Goal: Contribute content: Add original content to the website for others to see

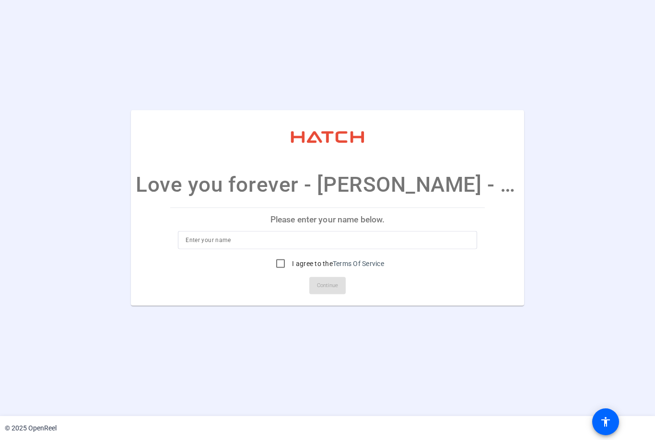
click at [228, 242] on input at bounding box center [328, 241] width 284 height 12
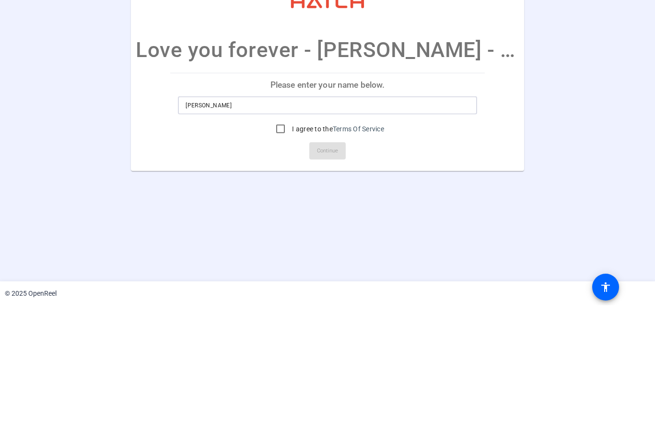
type input "Bob"
click at [278, 254] on input "I agree to the Terms Of Service" at bounding box center [280, 263] width 19 height 19
checkbox input "true"
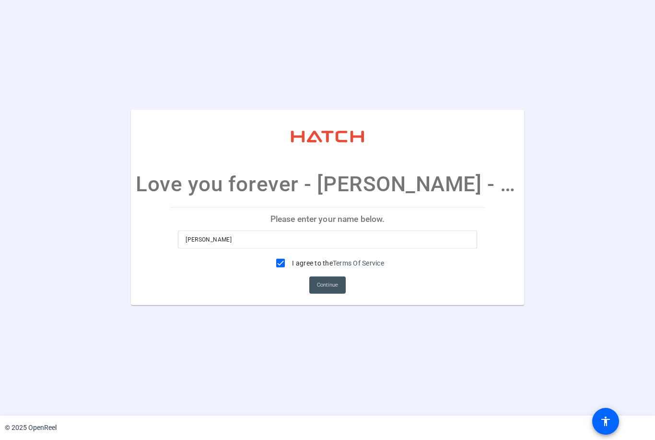
click at [336, 285] on span "Continue" at bounding box center [327, 286] width 21 height 14
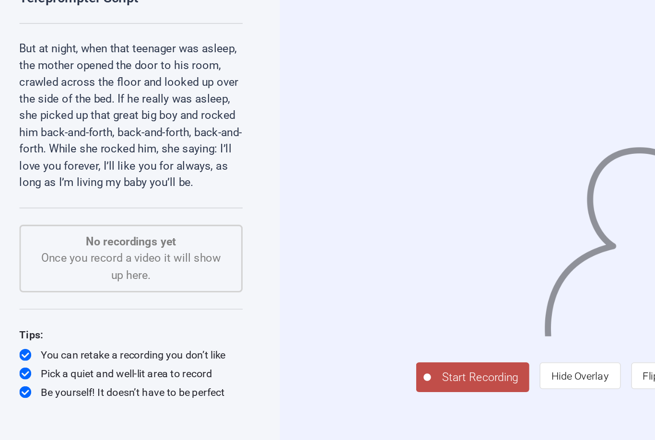
click at [289, 307] on span "Start Recording" at bounding box center [320, 312] width 63 height 11
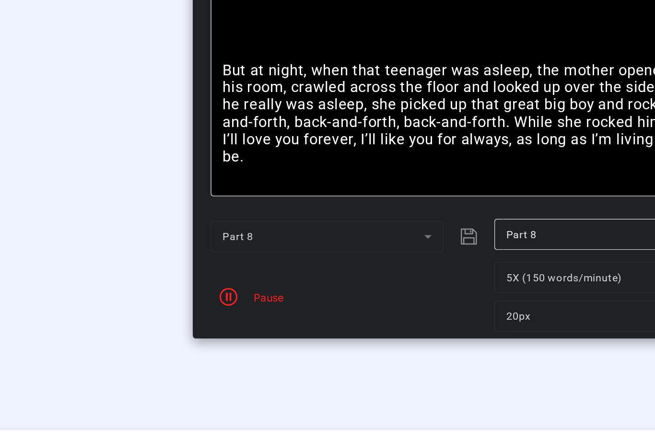
click at [173, 256] on div "Pause" at bounding box center [182, 261] width 24 height 10
click at [155, 249] on span "button" at bounding box center [158, 260] width 23 height 23
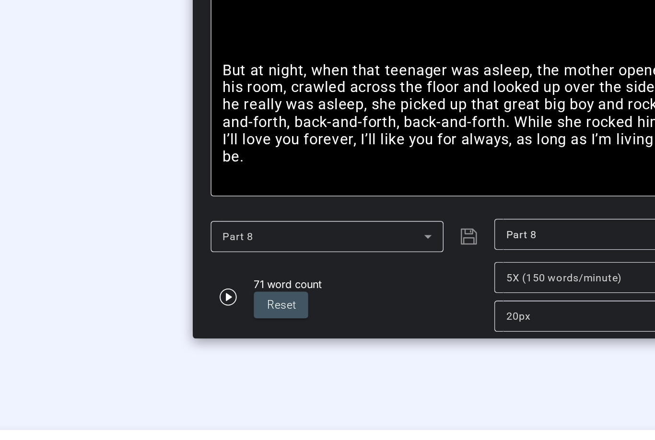
click at [153, 255] on icon "button" at bounding box center [159, 261] width 12 height 12
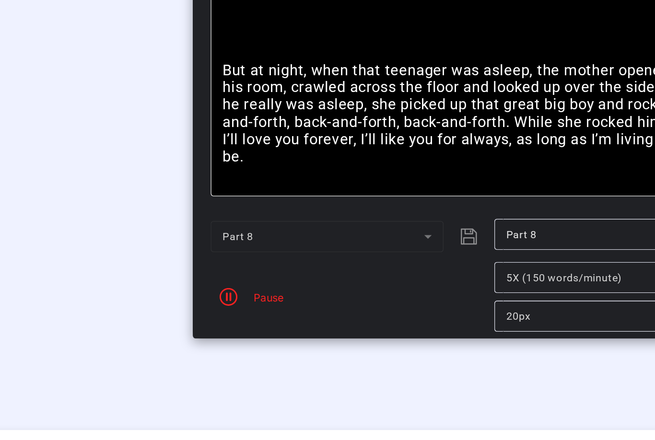
click at [153, 255] on icon "button" at bounding box center [159, 261] width 12 height 12
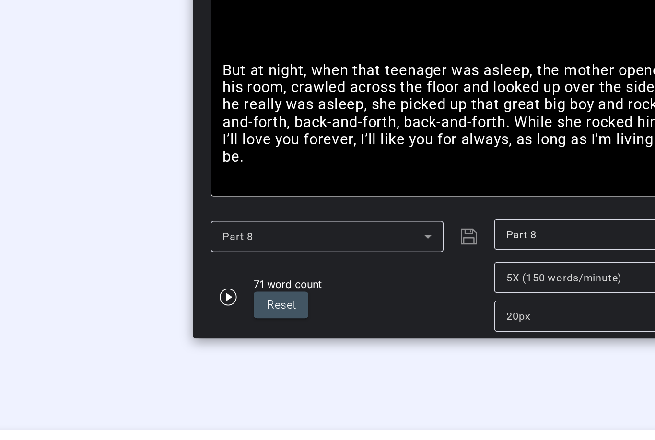
click at [189, 238] on div "Stop Recording" at bounding box center [213, 238] width 48 height 11
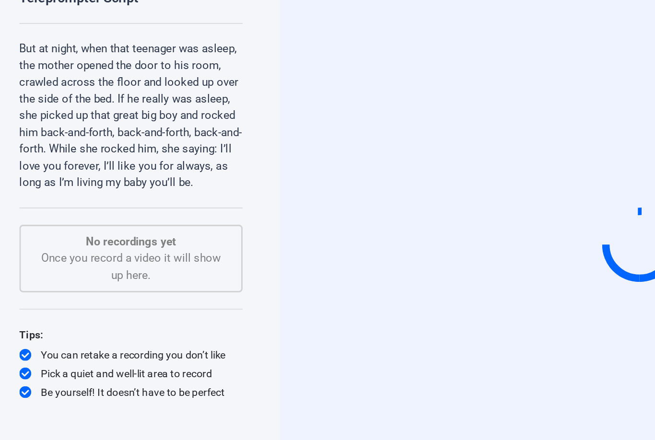
click at [331, 435] on span "▼" at bounding box center [327, 435] width 7 height 9
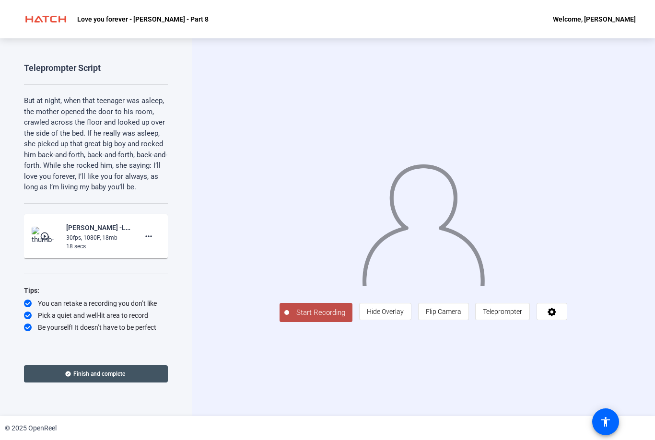
click at [152, 232] on mat-icon "more_horiz" at bounding box center [149, 237] width 12 height 12
click at [176, 255] on span "Delete clip" at bounding box center [164, 254] width 38 height 12
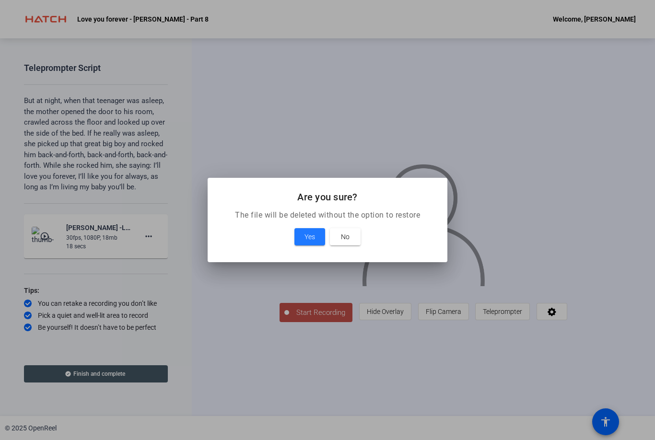
click at [309, 238] on span "Yes" at bounding box center [310, 237] width 11 height 12
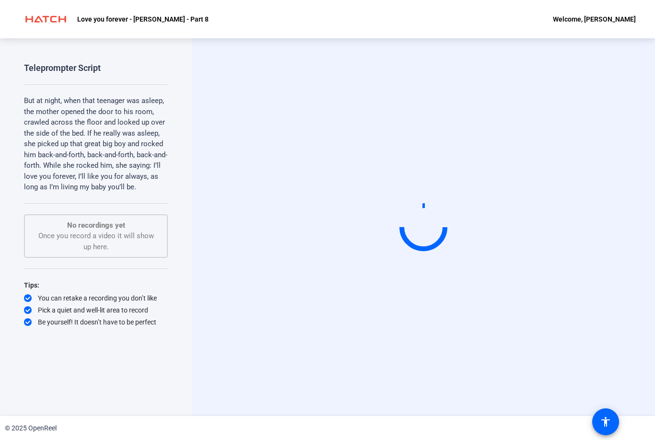
click at [224, 56] on div "Start Recording person Hide Overlay flip Flip Camera article Teleprompter" at bounding box center [423, 227] width 463 height 378
click at [616, 20] on div "Welcome, [PERSON_NAME]" at bounding box center [594, 19] width 83 height 12
click at [608, 314] on div at bounding box center [327, 220] width 655 height 440
click at [609, 420] on mat-icon "accessibility" at bounding box center [606, 422] width 12 height 12
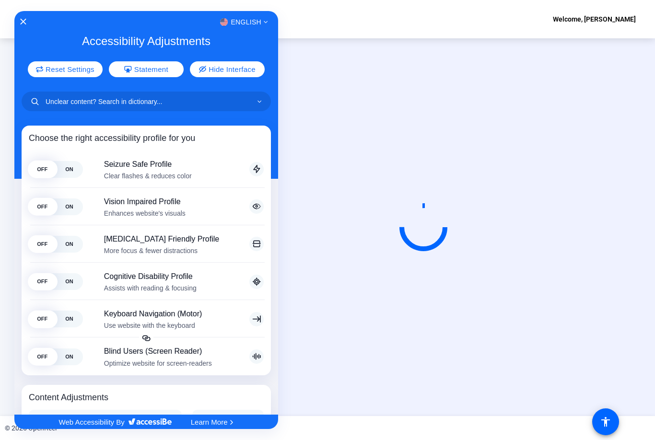
click at [26, 17] on div "English" at bounding box center [146, 22] width 264 height 12
click at [25, 23] on icon "Close Accessibility Interface" at bounding box center [23, 22] width 6 height 6
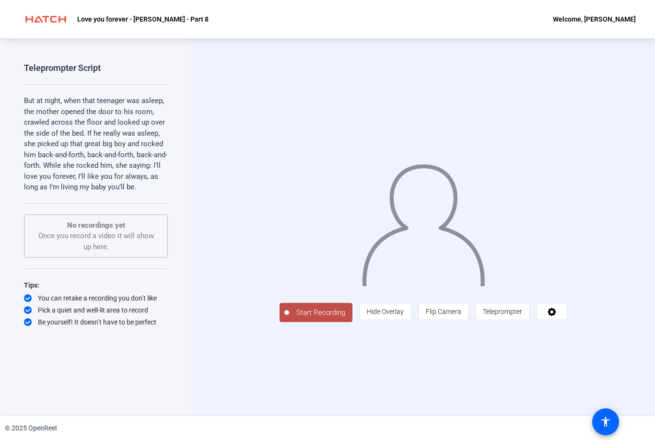
click at [522, 316] on span "Teleprompter" at bounding box center [502, 312] width 39 height 8
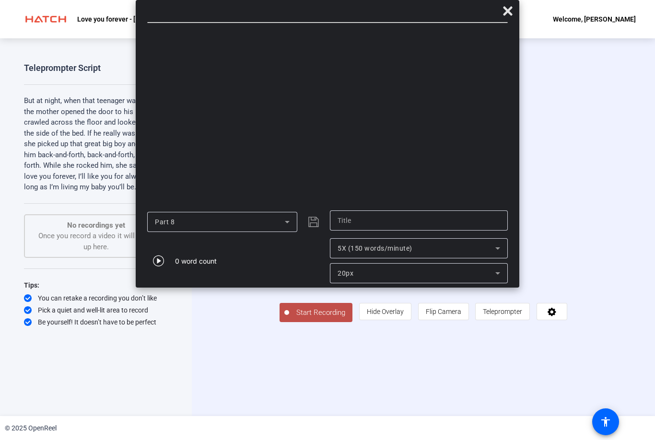
type input "Part 8"
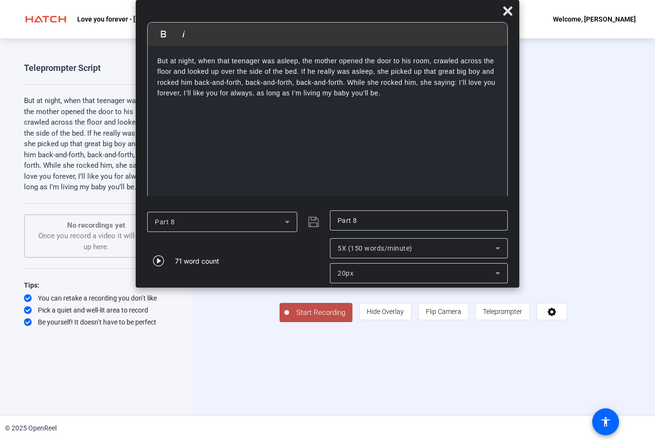
click at [502, 276] on icon at bounding box center [498, 274] width 12 height 12
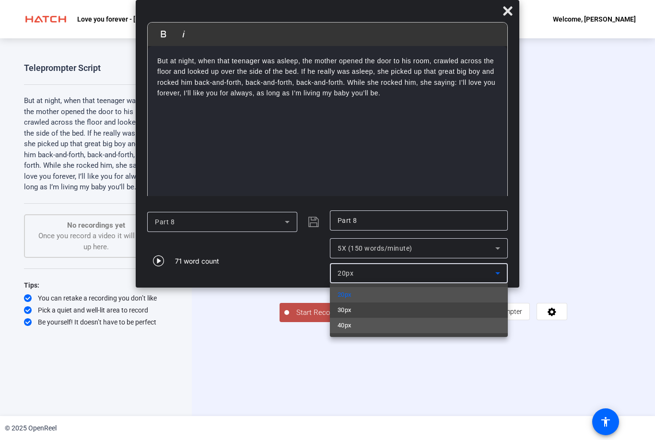
click at [390, 327] on mat-option "40px" at bounding box center [419, 325] width 178 height 15
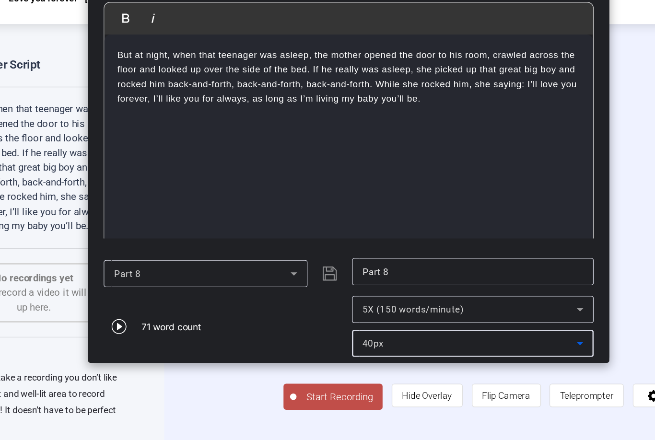
click at [289, 318] on span "Start Recording" at bounding box center [320, 312] width 63 height 11
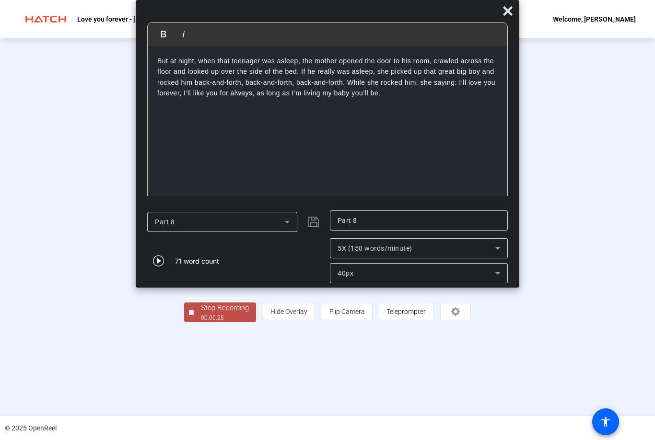
click at [201, 314] on div "Stop Recording" at bounding box center [225, 308] width 48 height 11
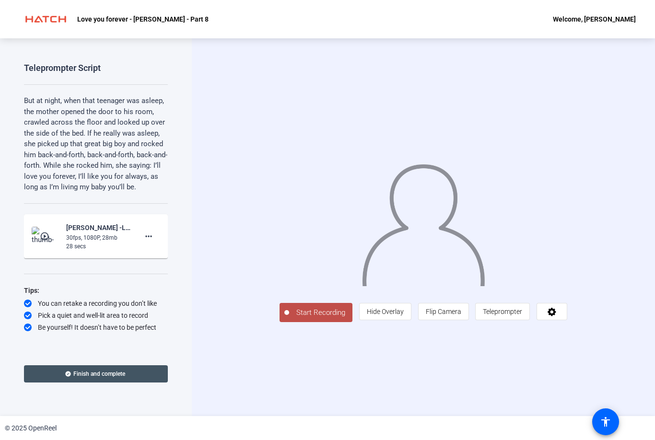
click at [151, 231] on mat-icon "more_horiz" at bounding box center [149, 237] width 12 height 12
click at [90, 237] on div at bounding box center [327, 220] width 655 height 440
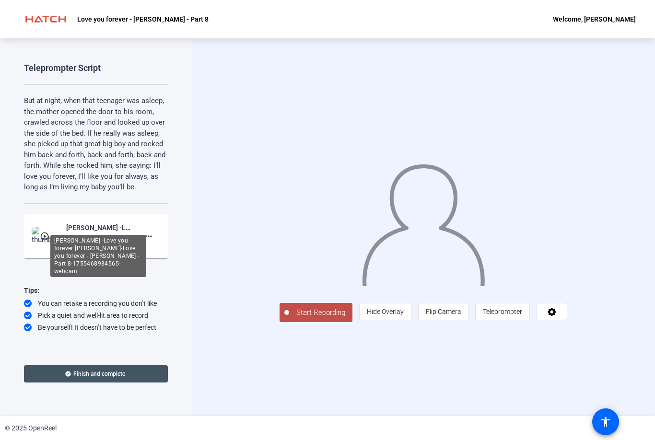
click at [89, 229] on div "Bob -Love you forever Mackenzie-Love you forever - Bob - Part 8-1755468934565-w…" at bounding box center [98, 228] width 64 height 12
click at [44, 227] on img at bounding box center [46, 236] width 28 height 19
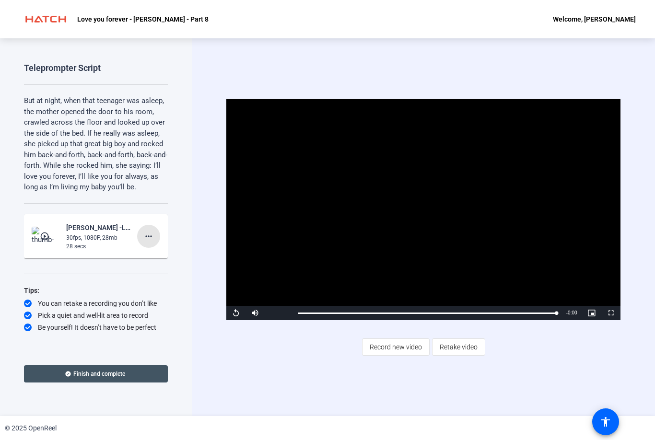
click at [152, 231] on mat-icon "more_horiz" at bounding box center [149, 237] width 12 height 12
click at [180, 253] on span "Delete clip" at bounding box center [164, 254] width 38 height 12
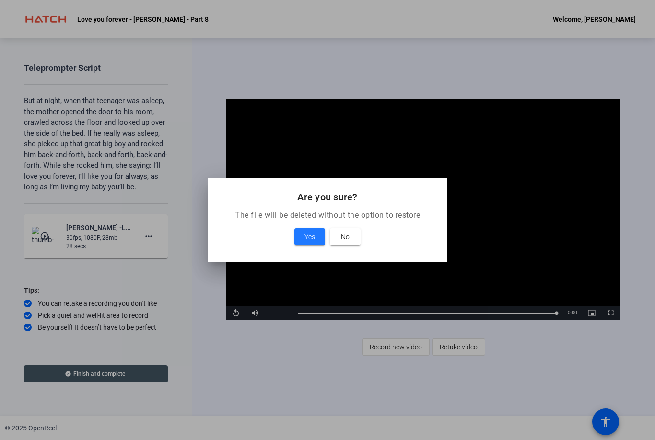
click at [308, 237] on span "Yes" at bounding box center [310, 237] width 11 height 12
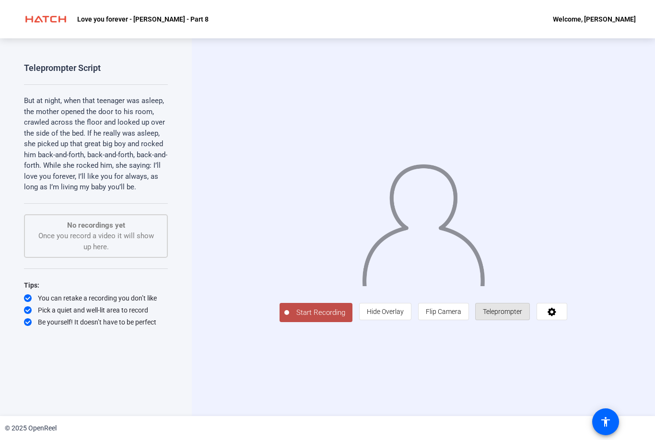
click at [522, 316] on span "Teleprompter" at bounding box center [502, 312] width 39 height 8
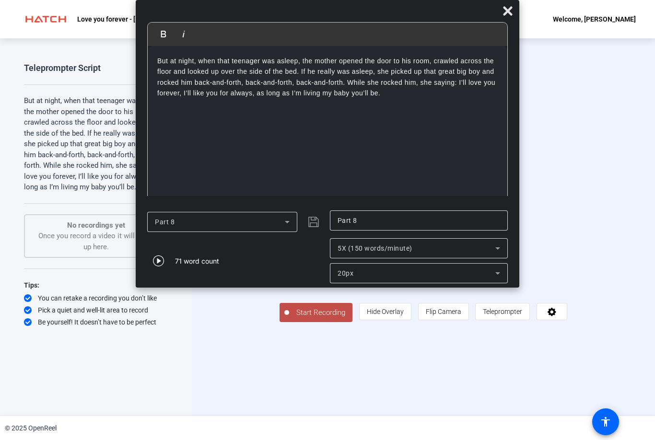
click at [498, 276] on icon at bounding box center [498, 274] width 12 height 12
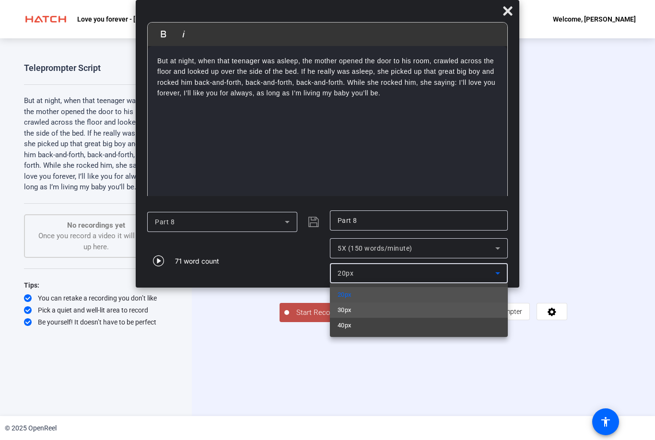
click at [373, 312] on mat-option "30px" at bounding box center [419, 310] width 178 height 15
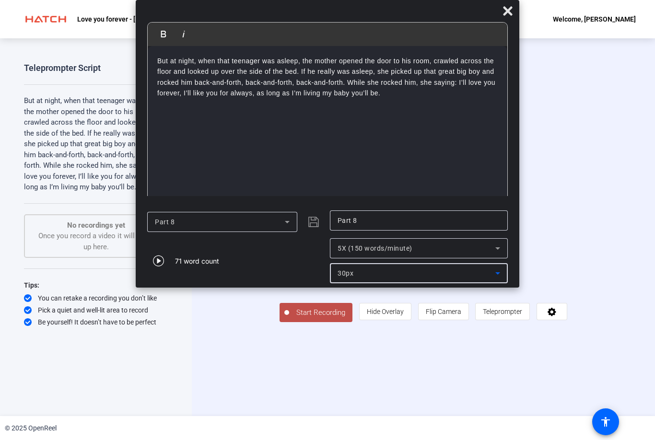
click at [495, 272] on icon at bounding box center [498, 274] width 12 height 12
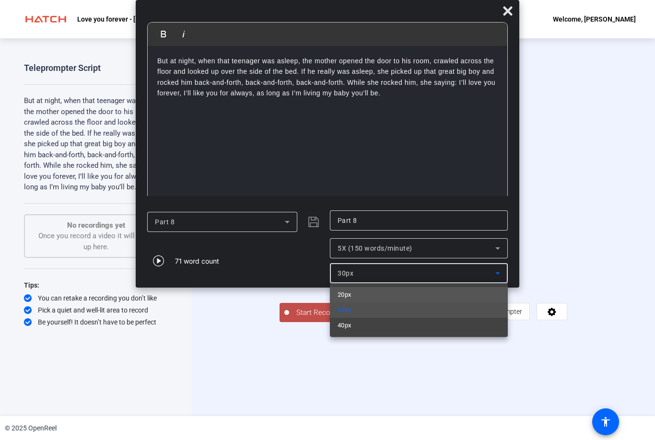
click at [375, 294] on mat-option "20px" at bounding box center [419, 294] width 178 height 15
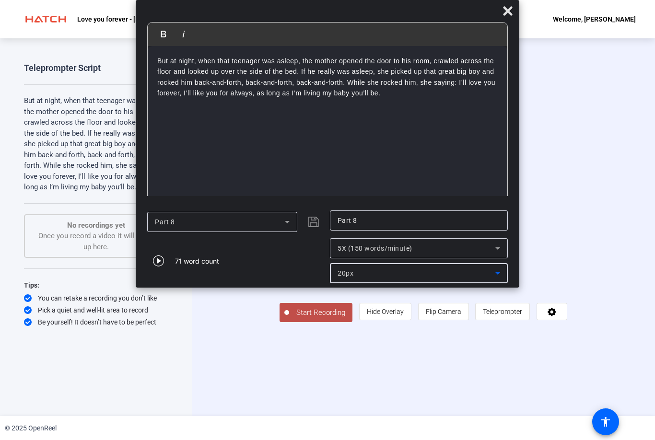
click at [505, 12] on icon at bounding box center [508, 11] width 12 height 12
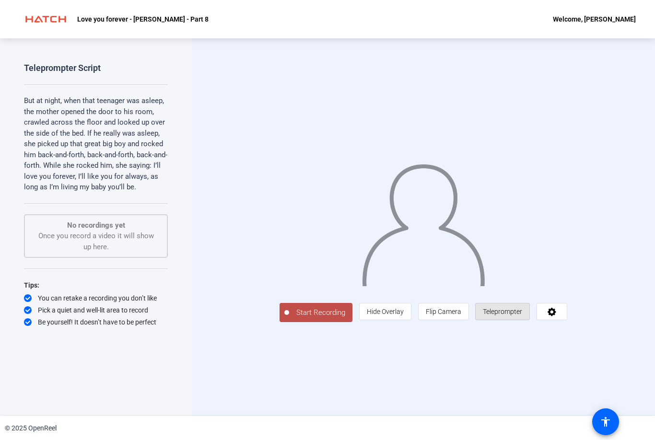
click at [522, 316] on span "Teleprompter" at bounding box center [502, 312] width 39 height 8
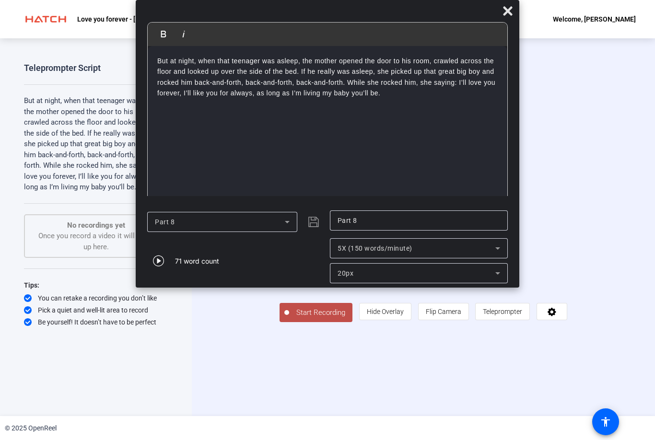
click at [511, 8] on icon at bounding box center [507, 10] width 9 height 9
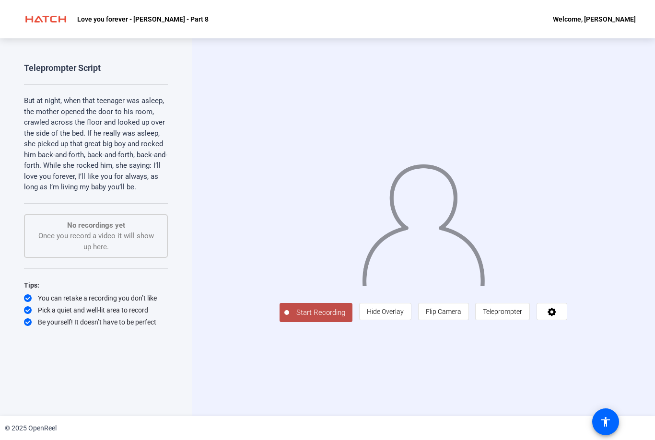
click at [522, 316] on span "Teleprompter" at bounding box center [502, 312] width 39 height 8
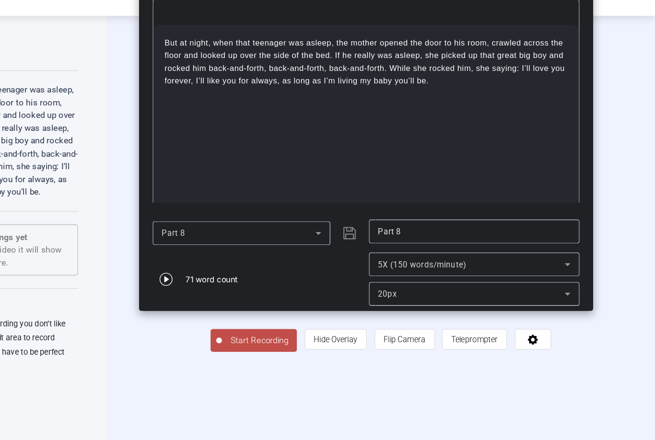
click at [289, 317] on span "Start Recording" at bounding box center [320, 312] width 63 height 11
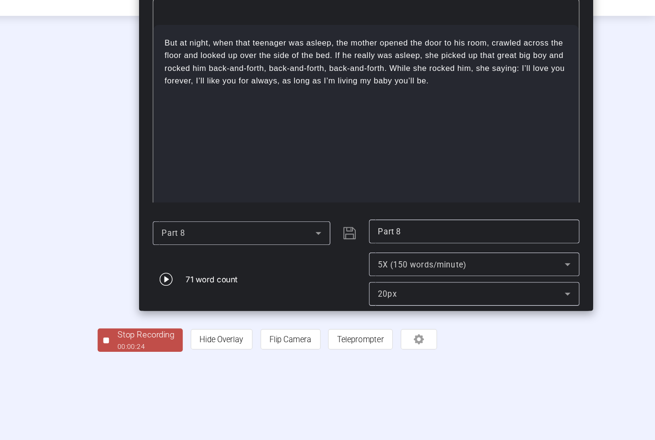
click at [194, 322] on span "Stop Recording 00:00:24" at bounding box center [225, 313] width 62 height 20
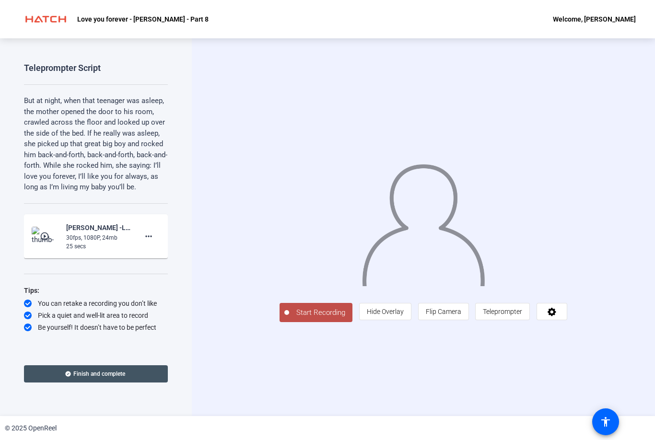
click at [149, 231] on mat-icon "more_horiz" at bounding box center [149, 237] width 12 height 12
click at [174, 256] on span "Delete clip" at bounding box center [164, 254] width 38 height 12
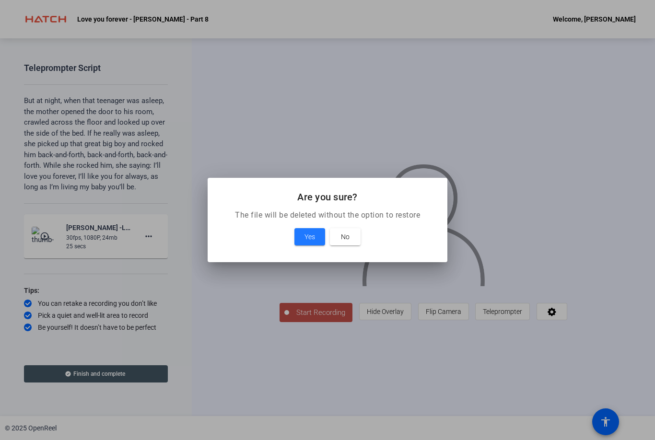
click at [308, 238] on span "Yes" at bounding box center [310, 237] width 11 height 12
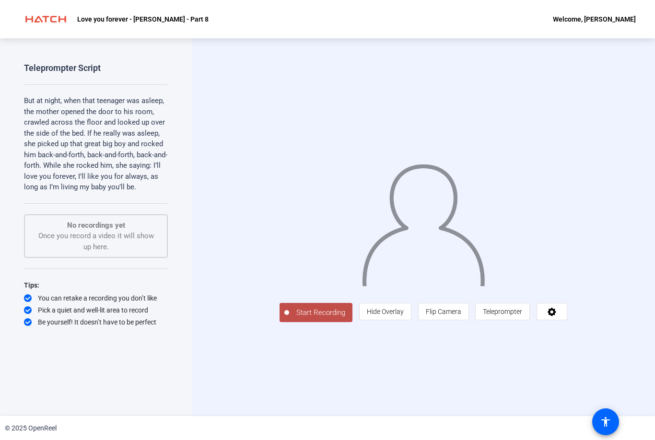
click at [289, 318] on span "Start Recording" at bounding box center [320, 312] width 63 height 11
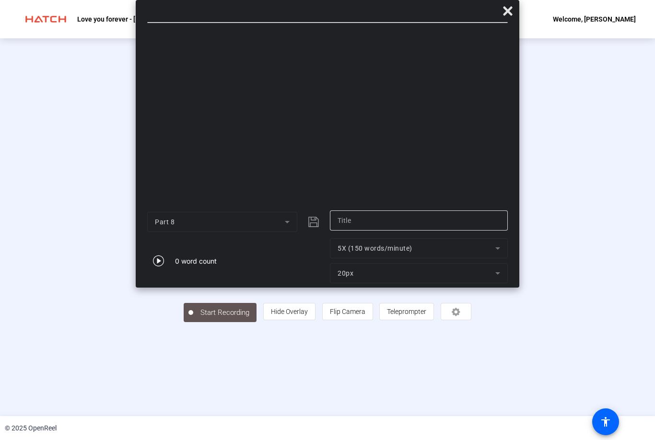
type input "Part 8"
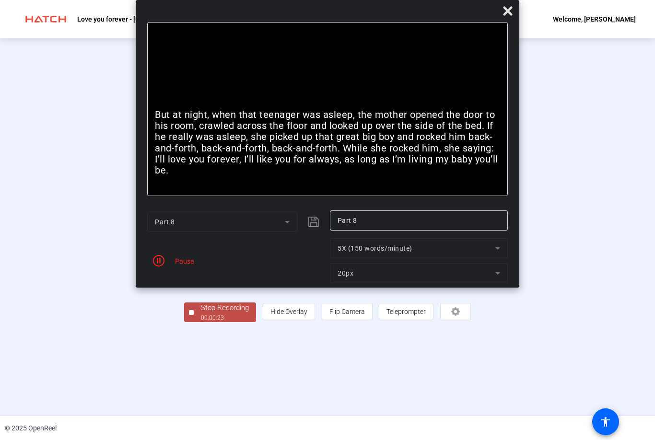
click at [201, 314] on div "Stop Recording" at bounding box center [225, 308] width 48 height 11
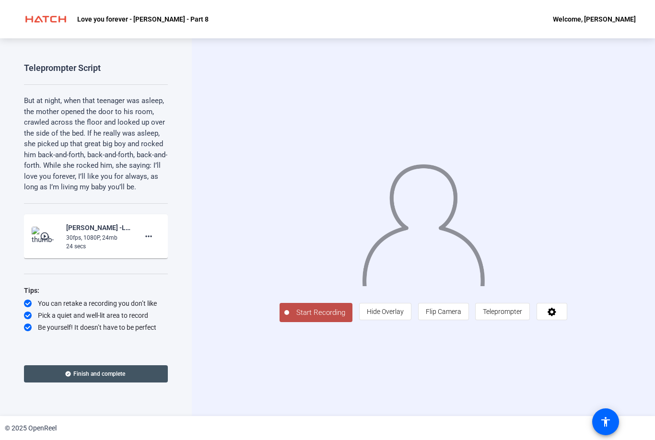
click at [152, 231] on mat-icon "more_horiz" at bounding box center [149, 237] width 12 height 12
click at [50, 234] on div at bounding box center [327, 220] width 655 height 440
click at [55, 229] on img at bounding box center [46, 236] width 28 height 19
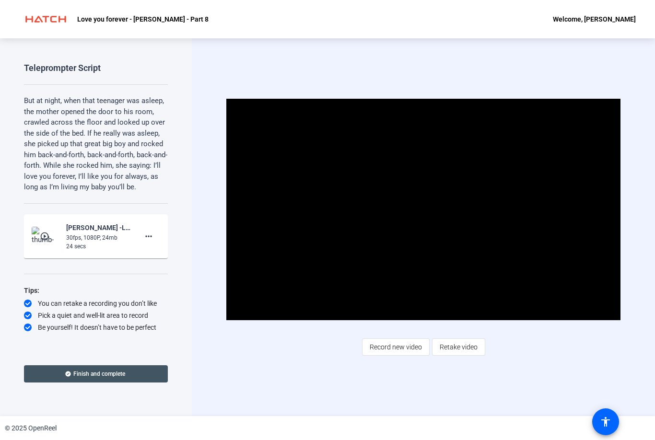
click at [152, 238] on mat-icon "more_horiz" at bounding box center [149, 237] width 12 height 12
click at [168, 253] on span "Delete clip" at bounding box center [164, 254] width 38 height 12
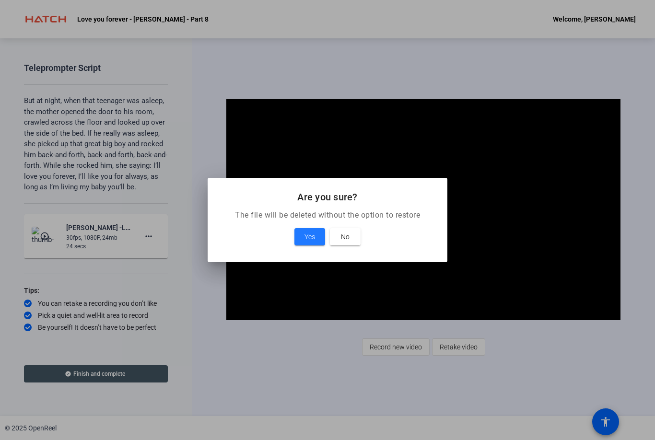
click at [312, 237] on span "Yes" at bounding box center [310, 237] width 11 height 12
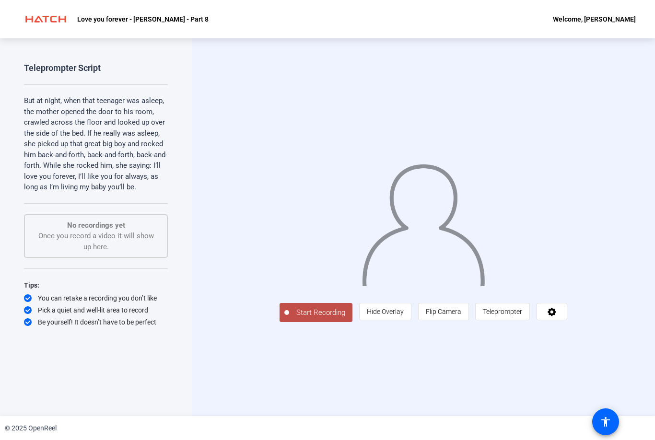
click at [289, 318] on span "Start Recording" at bounding box center [320, 312] width 63 height 11
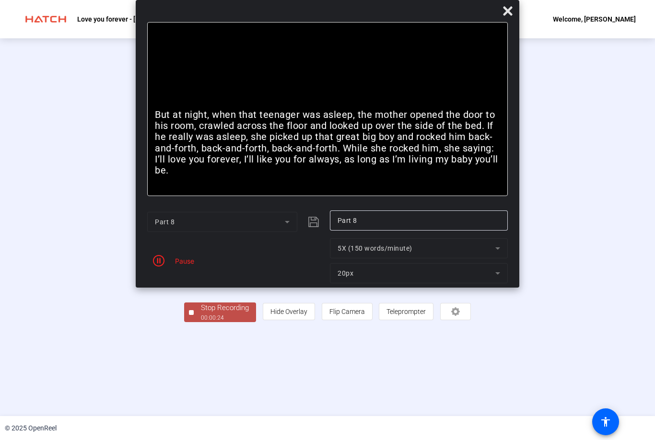
click at [201, 322] on div "00:00:24" at bounding box center [225, 318] width 48 height 9
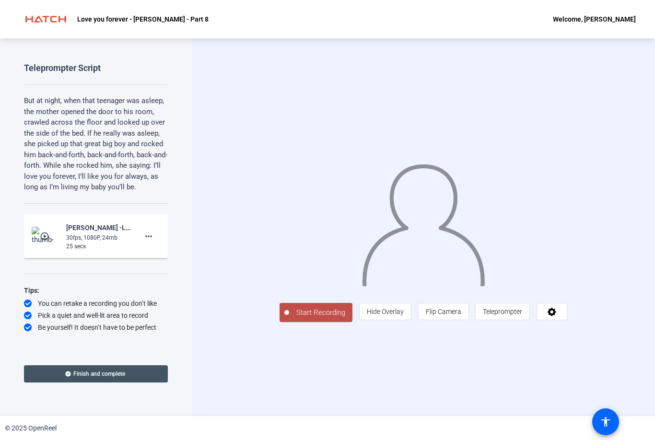
click at [43, 232] on mat-icon "play_circle_outline" at bounding box center [46, 237] width 12 height 10
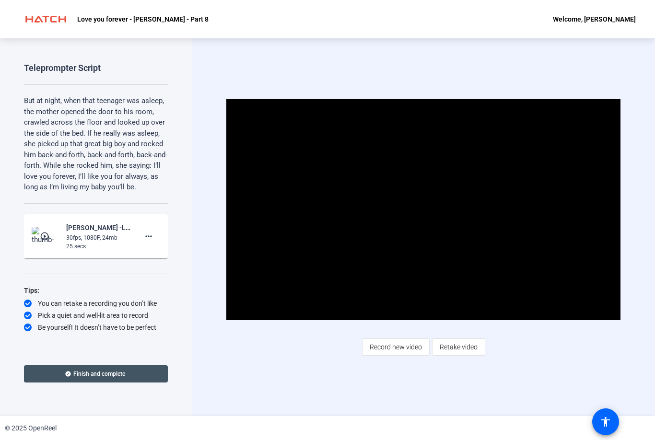
click at [461, 345] on span "Retake video" at bounding box center [459, 347] width 38 height 18
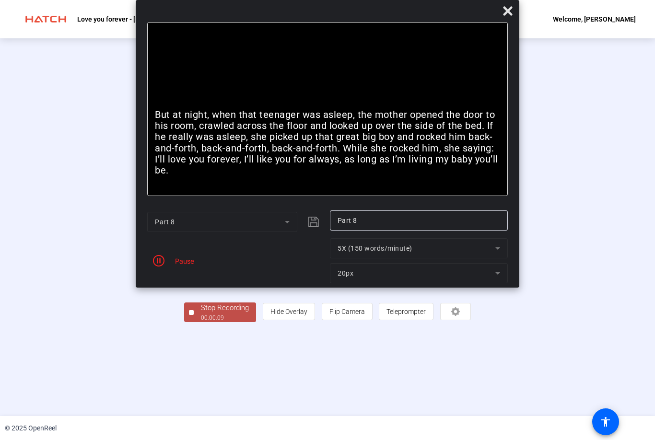
click at [201, 322] on div "00:00:09" at bounding box center [225, 318] width 48 height 9
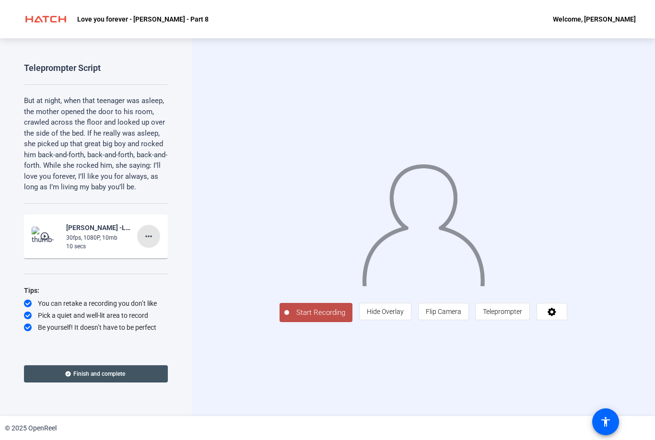
click at [154, 232] on mat-icon "more_horiz" at bounding box center [149, 237] width 12 height 12
click at [170, 253] on span "Delete clip" at bounding box center [164, 254] width 38 height 12
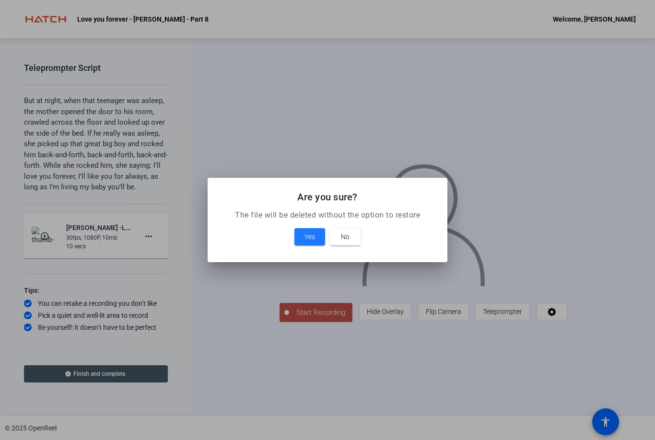
click at [311, 235] on span "Yes" at bounding box center [310, 237] width 11 height 12
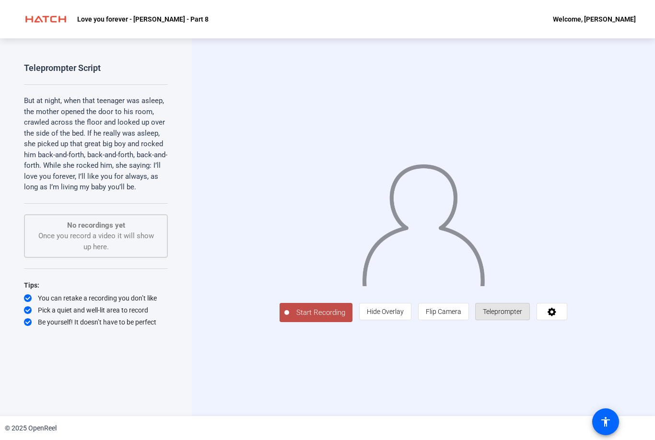
click at [522, 316] on span "Teleprompter" at bounding box center [502, 312] width 39 height 8
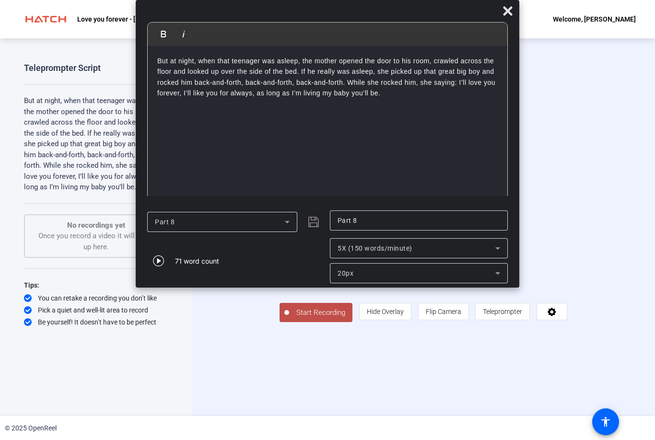
click at [509, 14] on icon at bounding box center [508, 11] width 12 height 12
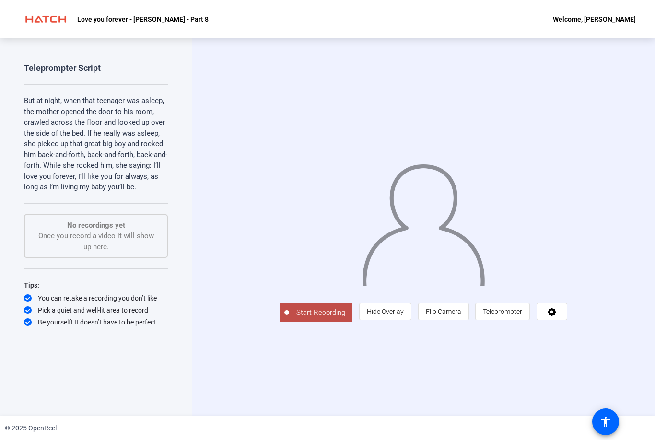
click at [289, 318] on span "Start Recording" at bounding box center [320, 312] width 63 height 11
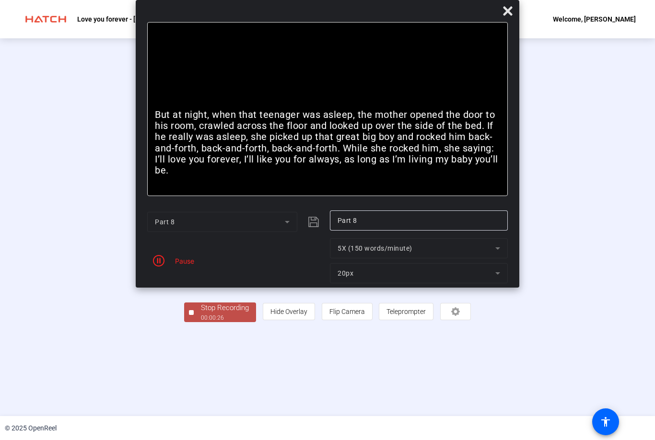
click at [201, 322] on div "00:00:26" at bounding box center [225, 318] width 48 height 9
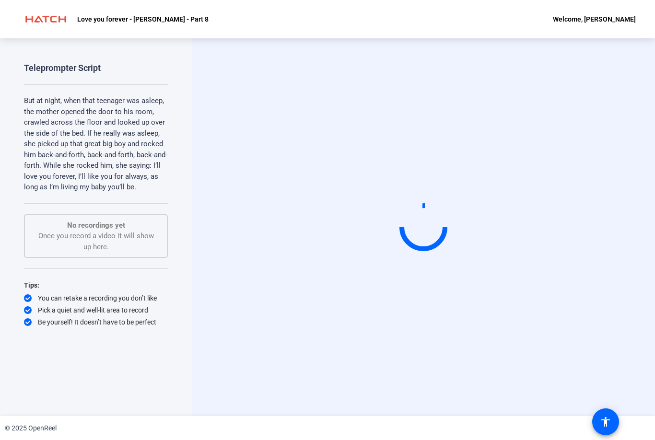
click at [625, 20] on div "Welcome, Bob" at bounding box center [594, 19] width 83 height 12
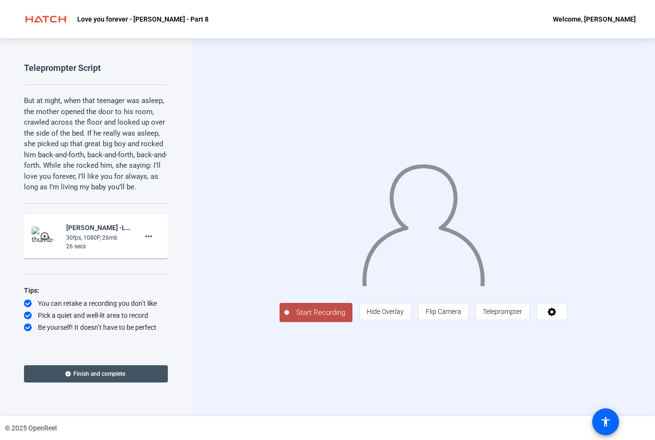
click at [44, 238] on mat-icon "play_circle_outline" at bounding box center [46, 237] width 12 height 10
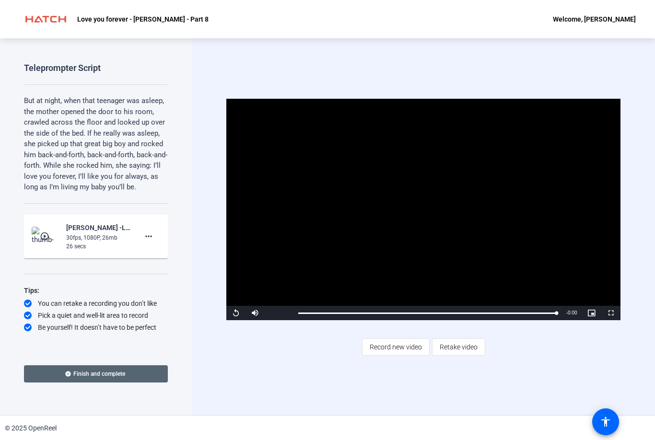
click at [109, 372] on span "Finish and complete" at bounding box center [99, 374] width 52 height 8
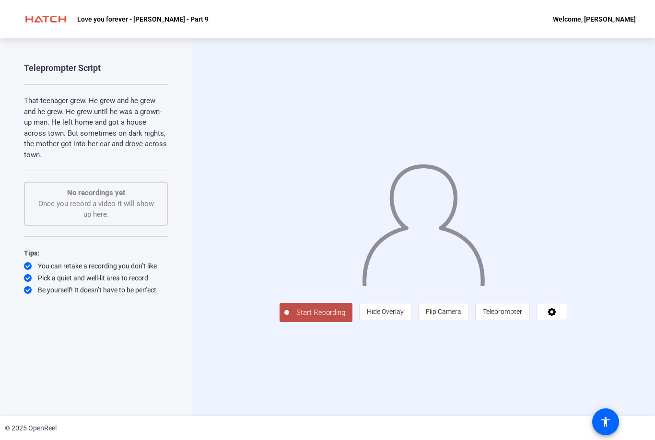
click at [289, 318] on span "Start Recording" at bounding box center [320, 312] width 63 height 11
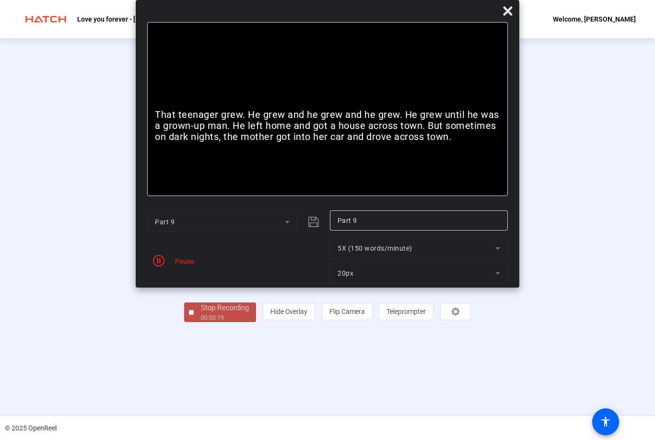
click at [201, 314] on div "Stop Recording" at bounding box center [225, 308] width 48 height 11
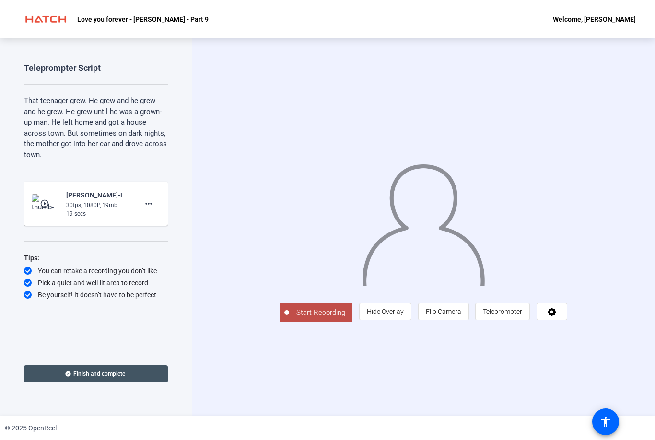
click at [48, 197] on img at bounding box center [46, 203] width 28 height 19
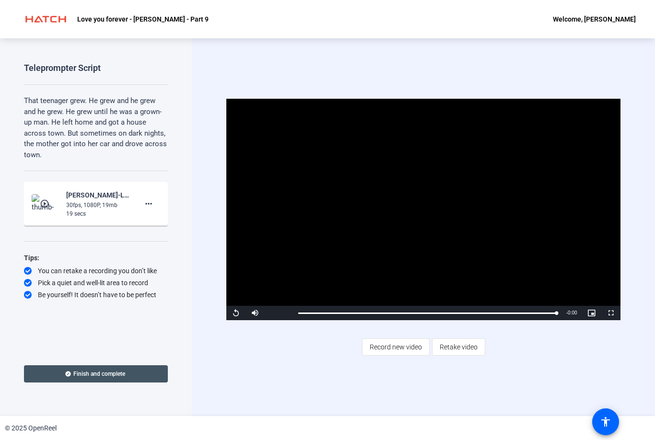
click at [395, 346] on span "Record new video" at bounding box center [396, 347] width 52 height 18
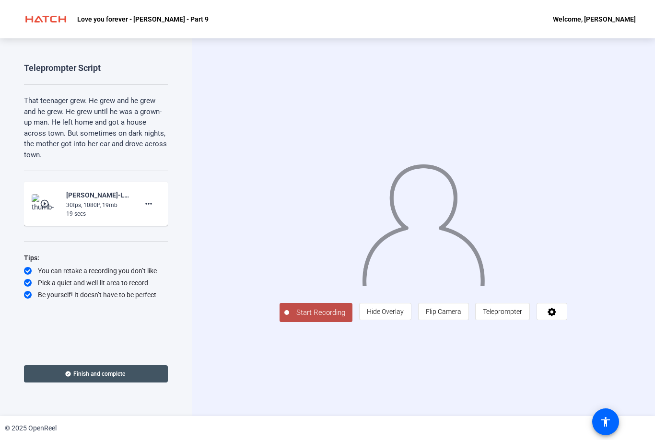
click at [289, 318] on span "Start Recording" at bounding box center [320, 312] width 63 height 11
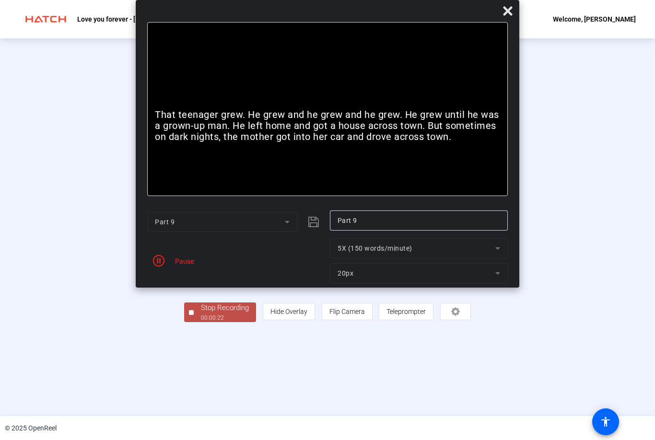
click at [201, 314] on div "Stop Recording" at bounding box center [225, 308] width 48 height 11
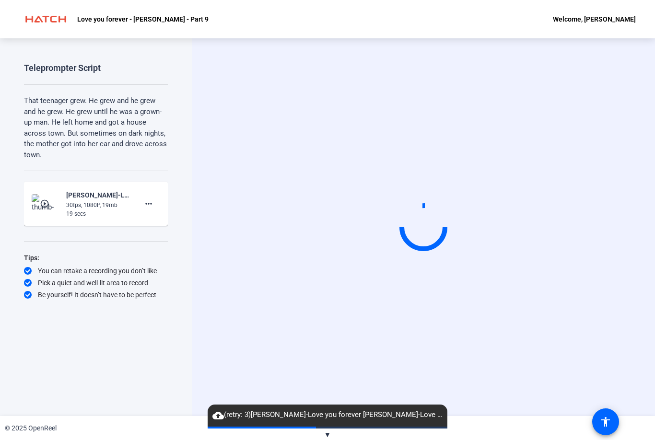
click at [327, 431] on span "▼" at bounding box center [327, 435] width 7 height 9
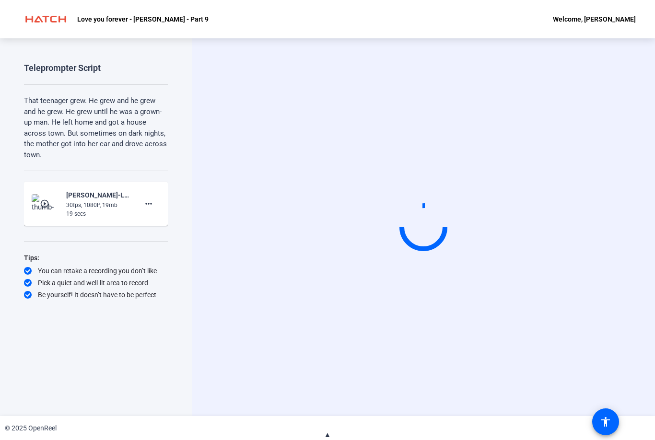
click at [329, 430] on button "▲" at bounding box center [327, 435] width 7 height 11
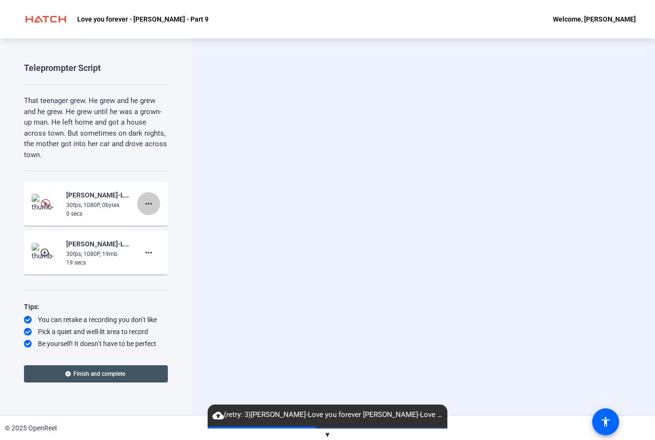
click at [144, 201] on mat-icon "more_horiz" at bounding box center [149, 204] width 12 height 12
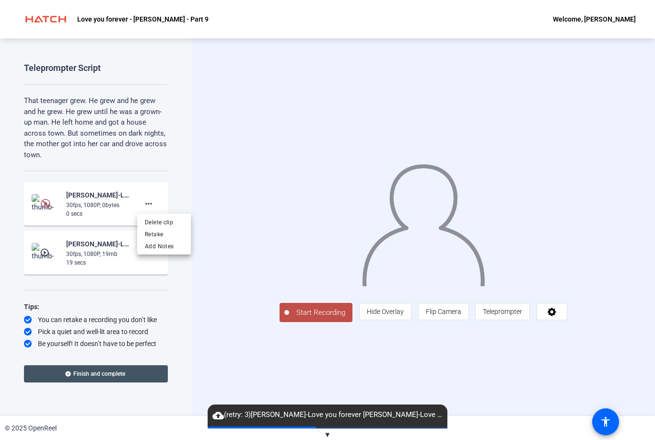
click at [173, 223] on span "Delete clip" at bounding box center [164, 223] width 38 height 12
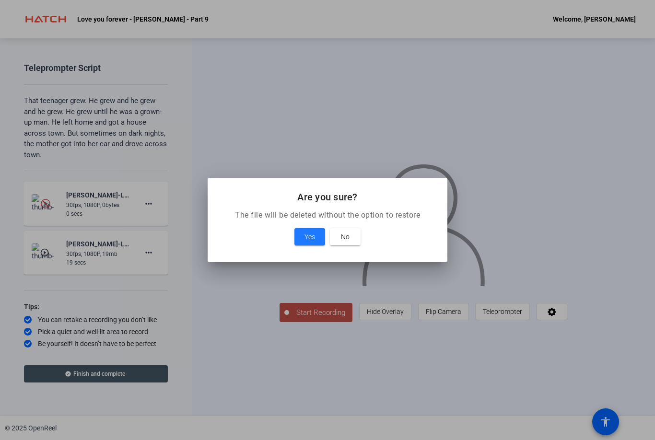
click at [311, 236] on span "Yes" at bounding box center [310, 237] width 11 height 12
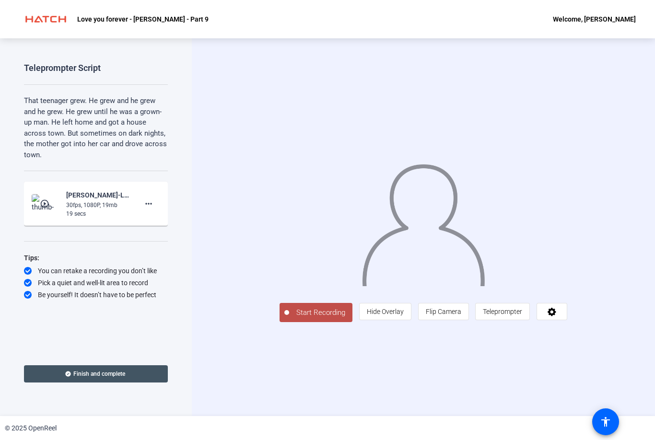
click at [289, 318] on span "Start Recording" at bounding box center [320, 312] width 63 height 11
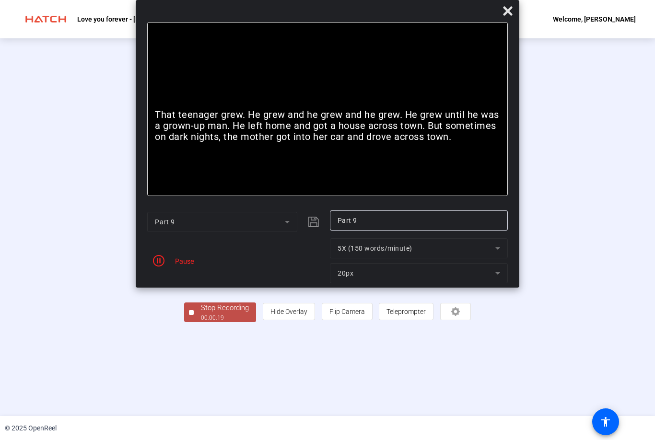
click at [201, 322] on div "00:00:19" at bounding box center [225, 318] width 48 height 9
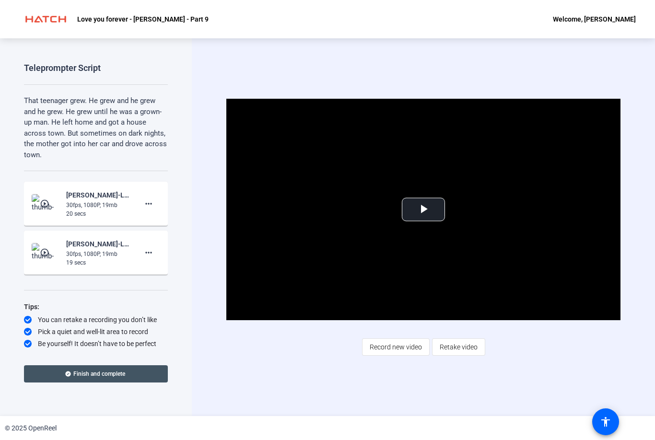
click at [46, 201] on mat-icon "play_circle_outline" at bounding box center [46, 204] width 12 height 10
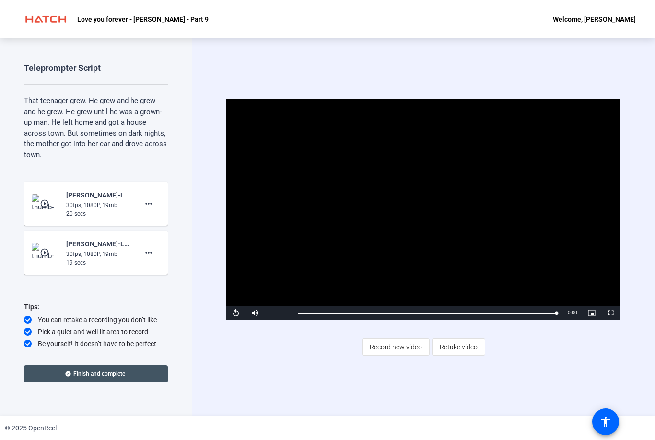
click at [88, 250] on div "30fps, 1080P, 19mb" at bounding box center [98, 254] width 64 height 9
click at [105, 253] on div "30fps, 1080P, 19mb" at bounding box center [98, 254] width 64 height 9
click at [47, 252] on mat-icon "play_circle_outline" at bounding box center [46, 253] width 12 height 10
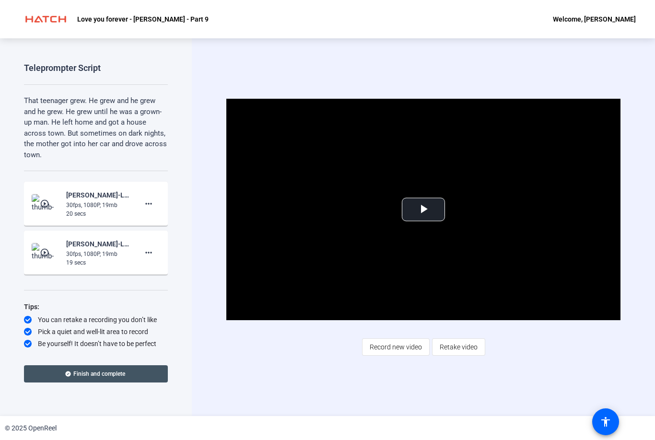
click at [47, 256] on mat-icon "play_circle_outline" at bounding box center [46, 253] width 12 height 10
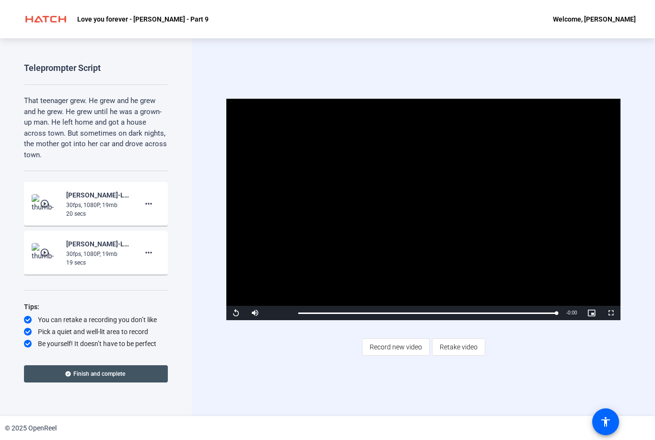
click at [78, 210] on div "20 secs" at bounding box center [98, 214] width 64 height 9
click at [44, 201] on mat-icon "play_circle_outline" at bounding box center [46, 204] width 12 height 10
click at [110, 255] on div "30fps, 1080P, 19mb" at bounding box center [98, 254] width 64 height 9
click at [149, 249] on mat-icon "more_horiz" at bounding box center [149, 253] width 12 height 12
click at [171, 270] on span "Delete clip" at bounding box center [164, 272] width 38 height 12
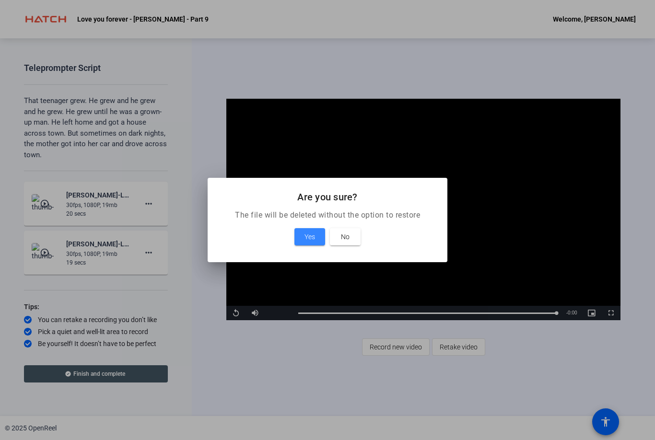
click at [309, 238] on span "Yes" at bounding box center [310, 237] width 11 height 12
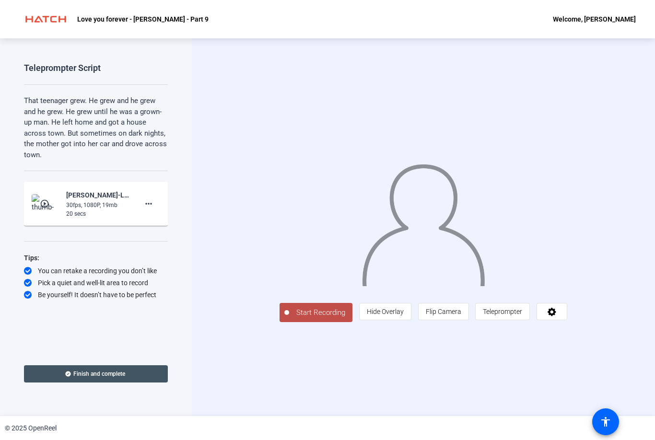
click at [106, 377] on span "Finish and complete" at bounding box center [99, 374] width 52 height 8
